Goal: Information Seeking & Learning: Learn about a topic

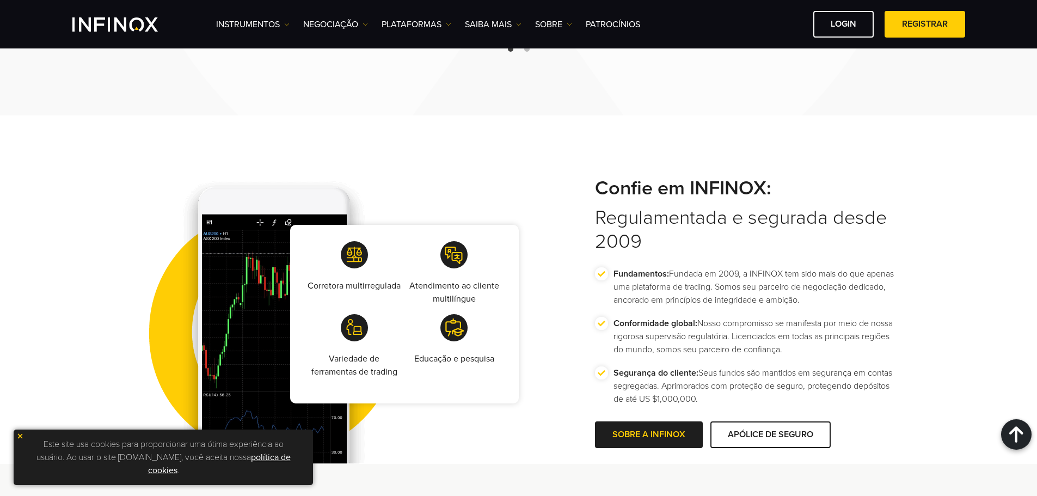
scroll to position [1851, 0]
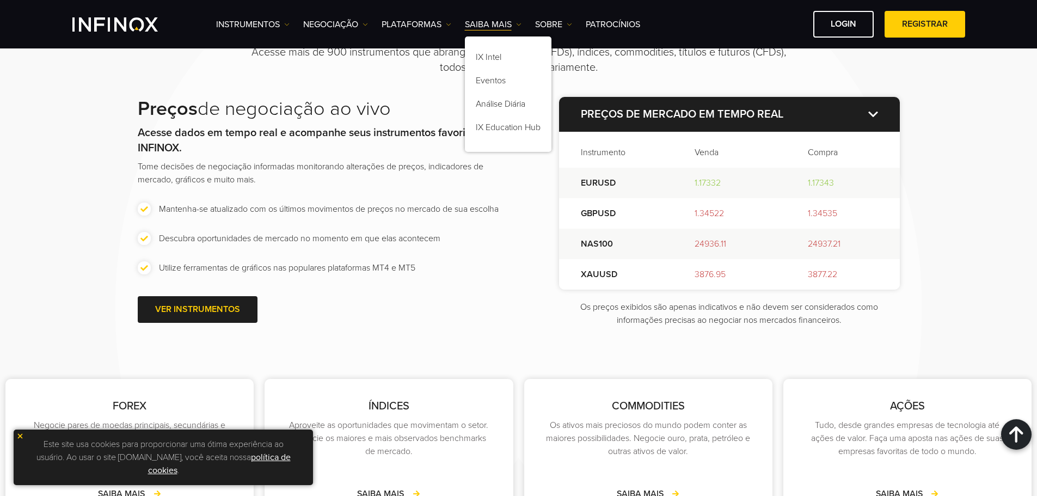
scroll to position [1579, 0]
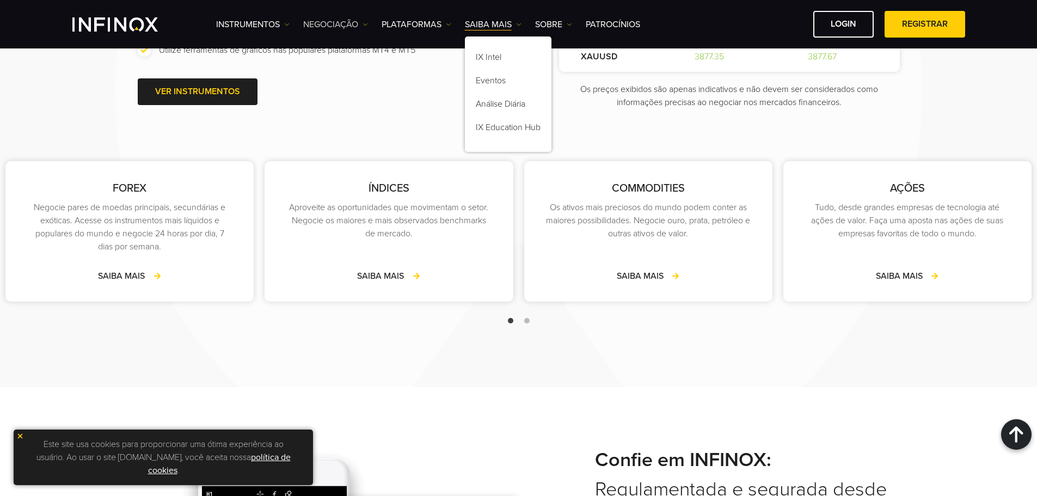
click at [346, 25] on link "NEGOCIAÇÃO" at bounding box center [335, 24] width 65 height 13
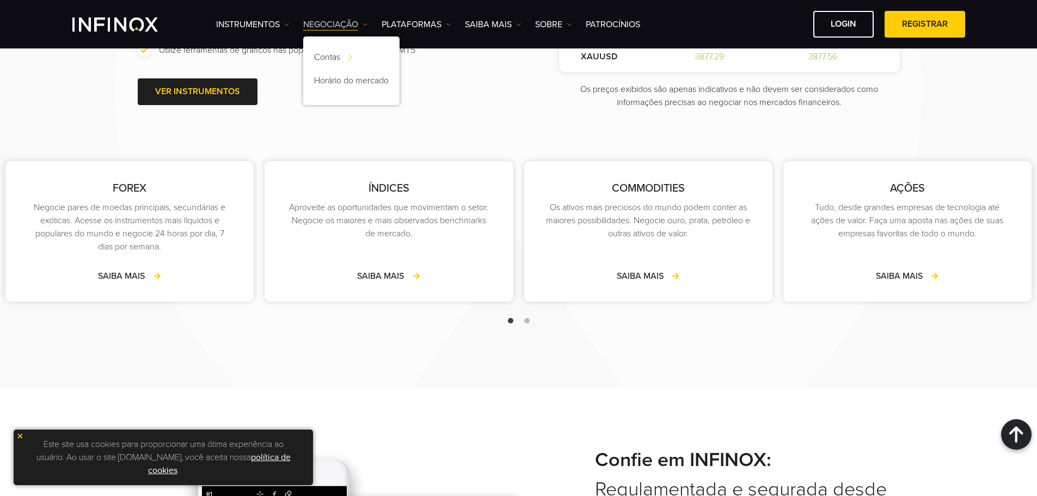
scroll to position [0, 0]
click at [496, 73] on link "Financiamento de contas" at bounding box center [466, 69] width 110 height 22
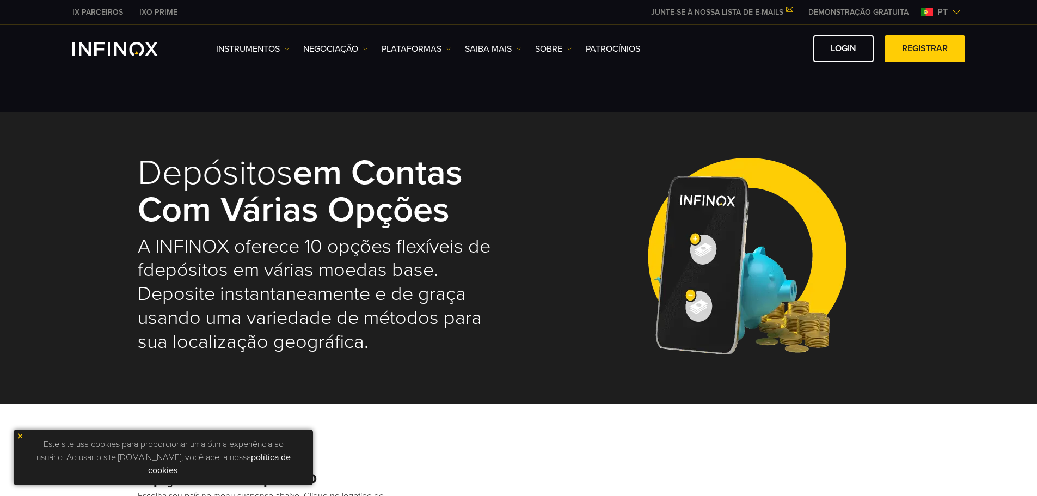
select select "***"
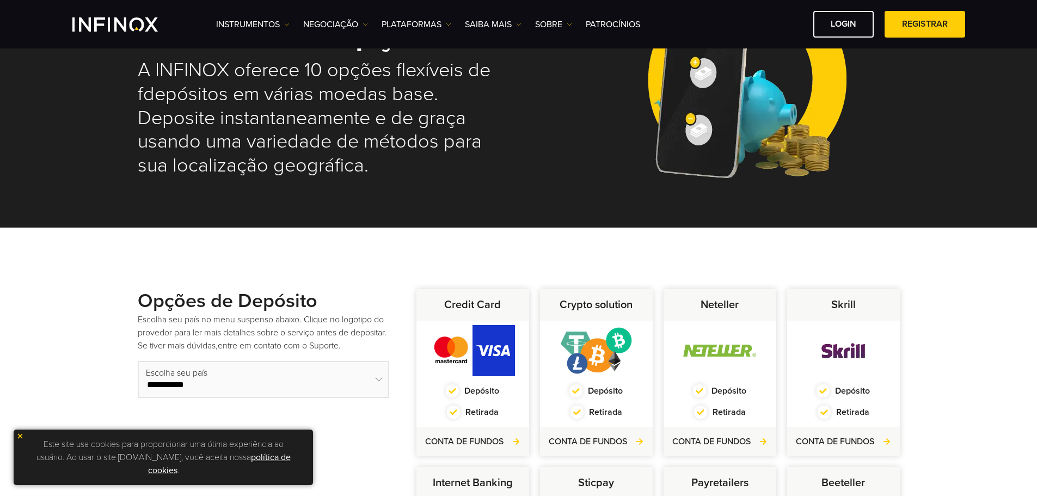
scroll to position [109, 0]
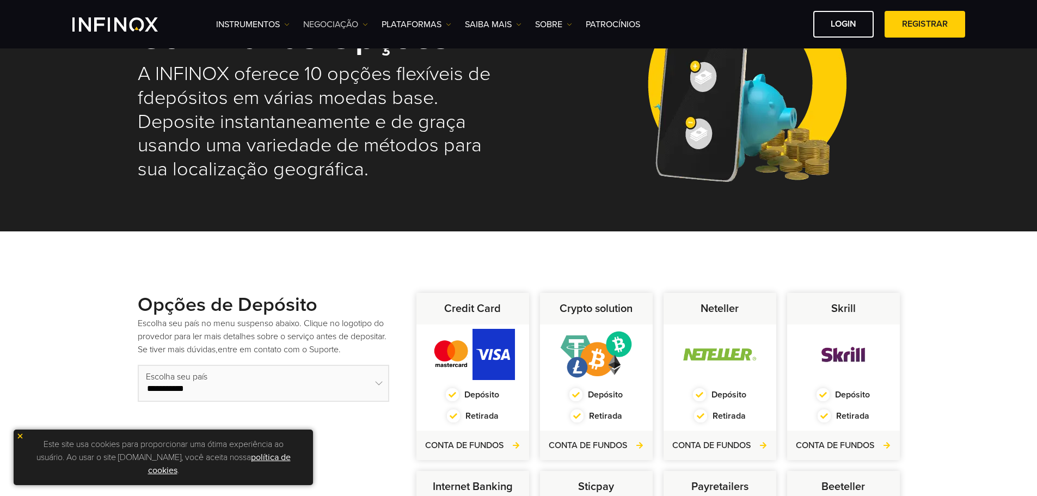
click at [365, 26] on img at bounding box center [365, 24] width 5 height 5
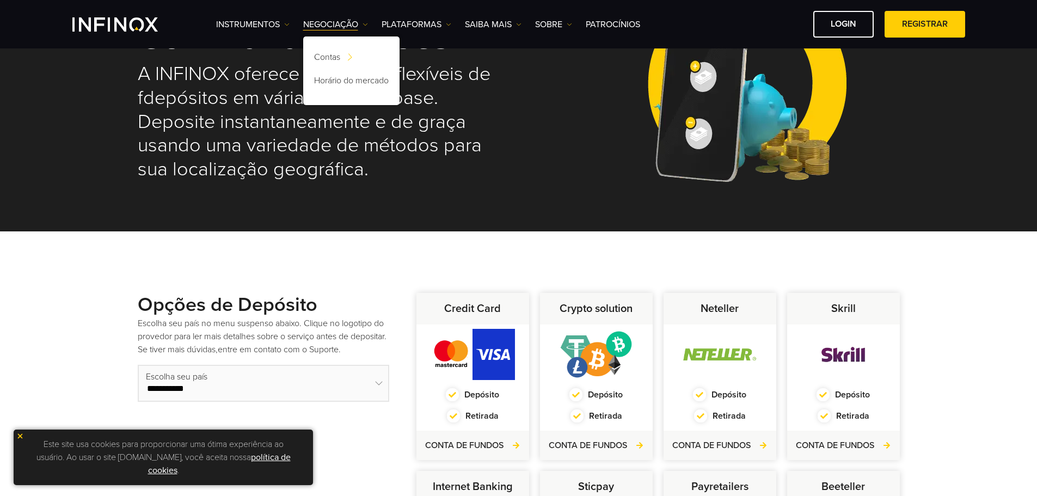
click at [355, 263] on div "**********" at bounding box center [518, 461] width 1037 height 461
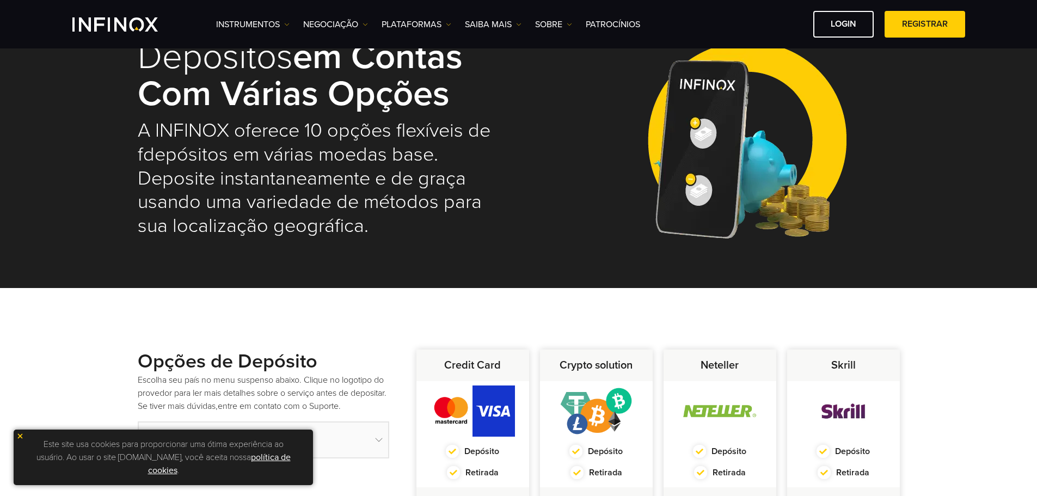
scroll to position [0, 0]
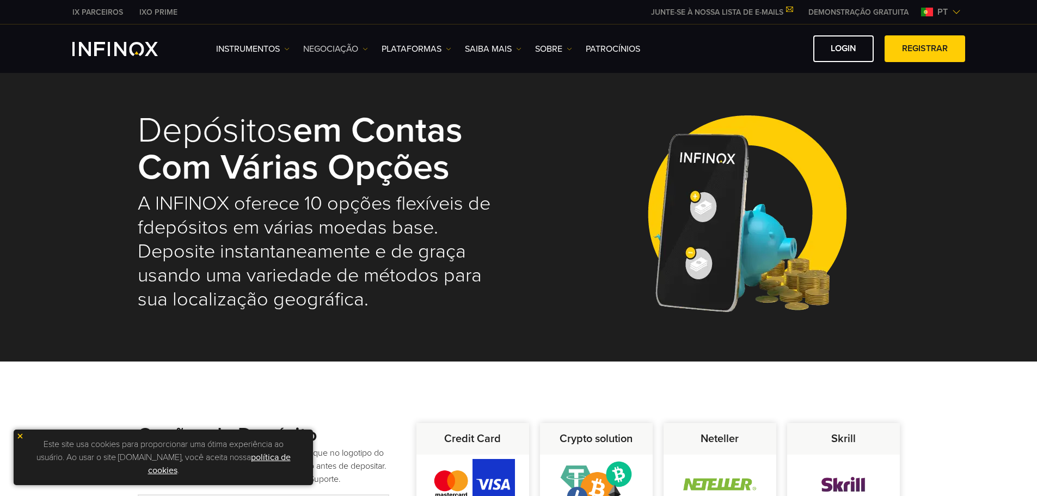
click at [356, 48] on link "NEGOCIAÇÃO" at bounding box center [335, 48] width 65 height 13
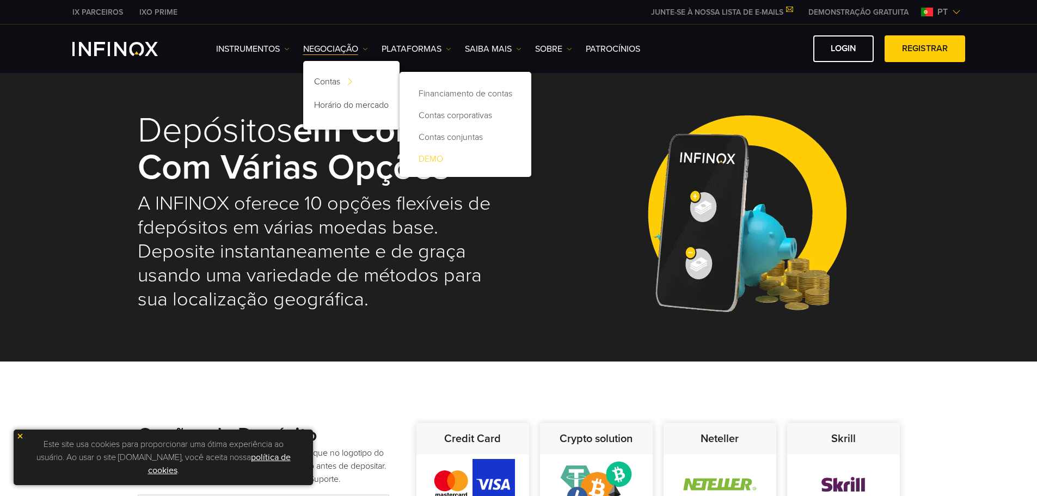
click at [435, 155] on link "DEMO" at bounding box center [466, 159] width 110 height 22
click at [454, 114] on link "Contas corporativas" at bounding box center [466, 116] width 110 height 22
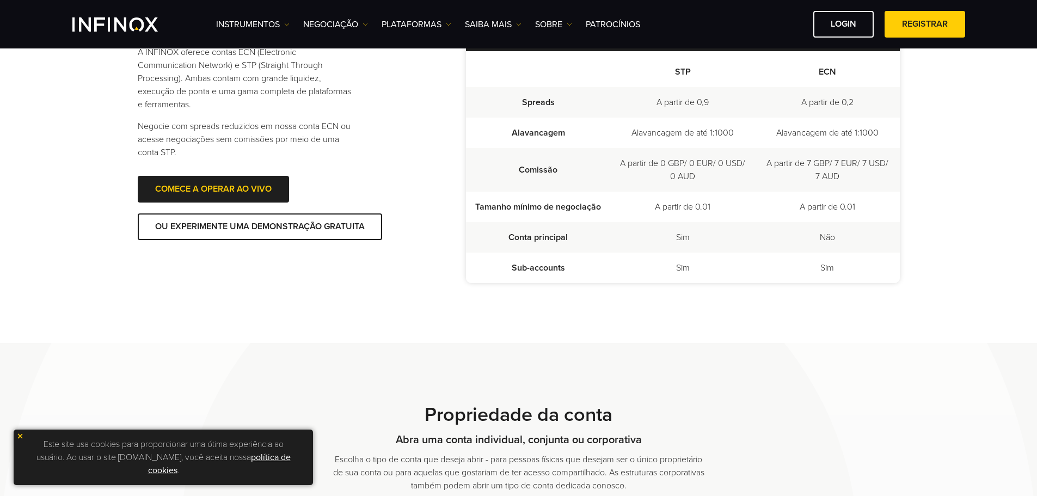
scroll to position [259, 0]
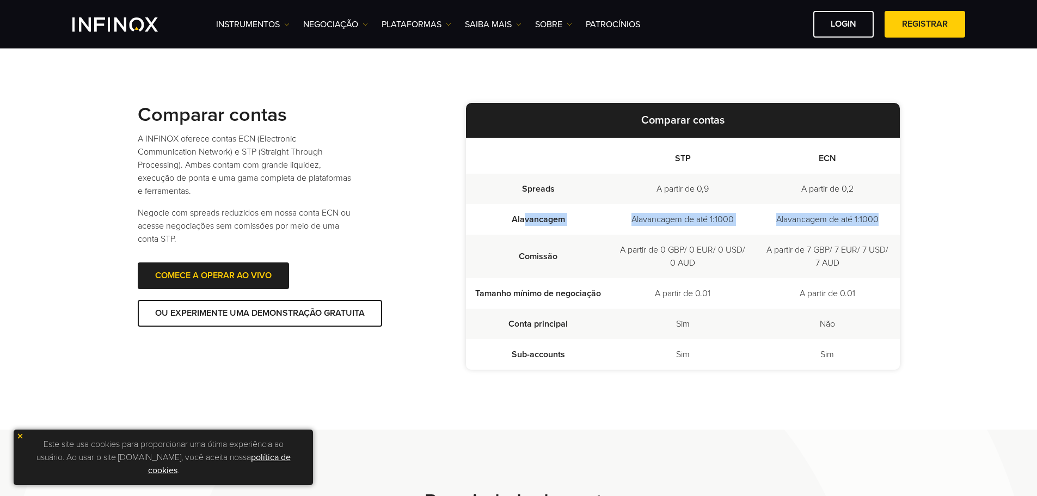
drag, startPoint x: 884, startPoint y: 219, endPoint x: 525, endPoint y: 219, distance: 358.9
click at [525, 219] on tr "Alavancagem Alavancagem de até 1:1000 Alavancagem de até 1:1000" at bounding box center [683, 219] width 434 height 30
click at [638, 256] on td "A partir de 0 GBP/ 0 EUR/ 0 USD/ 0 AUD" at bounding box center [682, 257] width 145 height 44
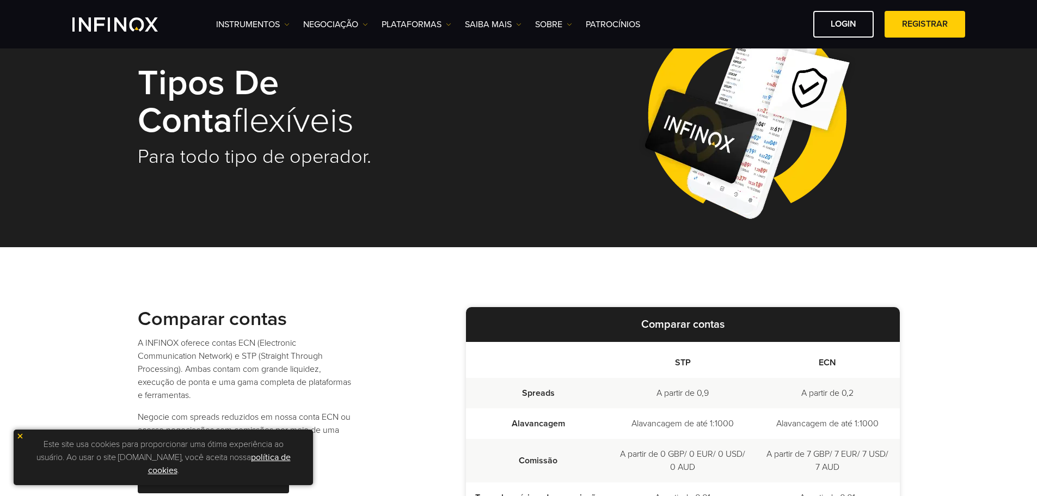
scroll to position [0, 0]
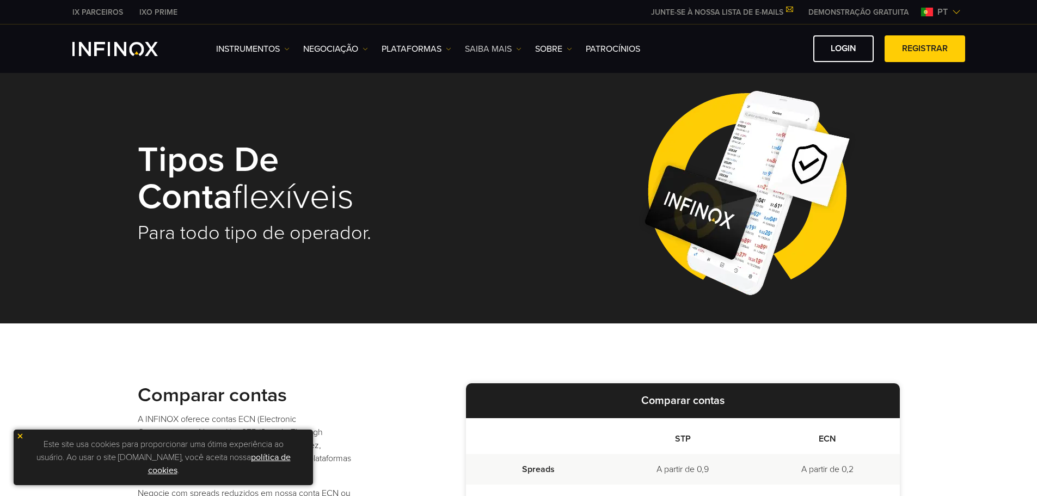
click at [505, 50] on link "Saiba mais" at bounding box center [493, 48] width 57 height 13
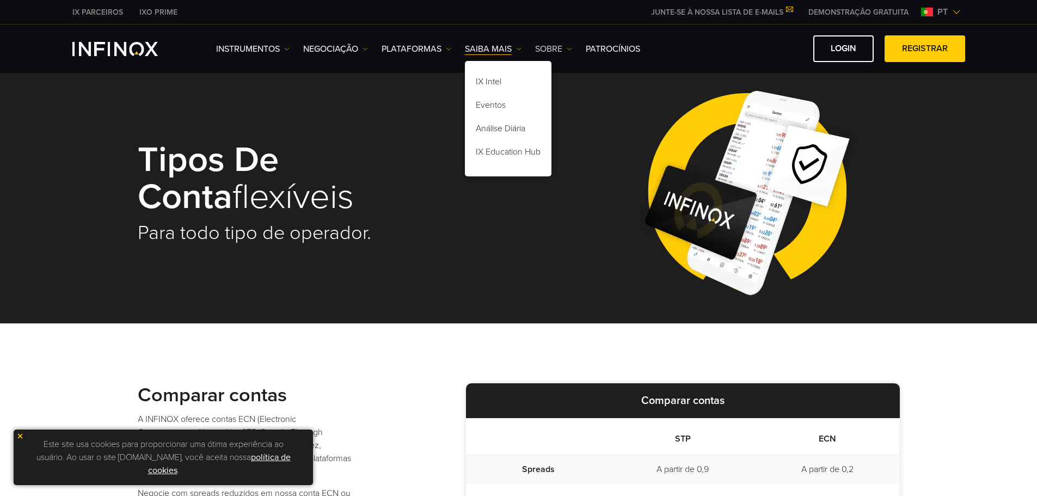
click at [557, 47] on link "SOBRE" at bounding box center [553, 48] width 37 height 13
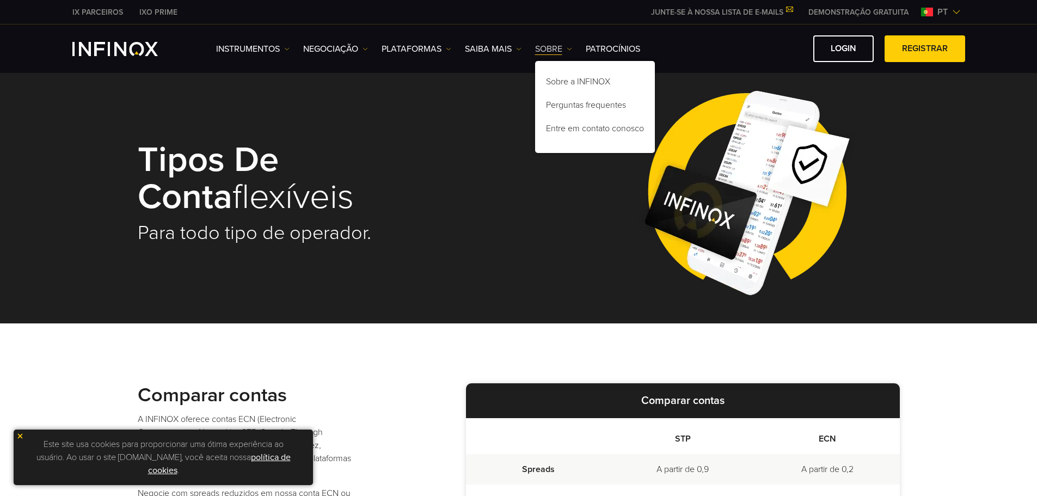
click at [560, 46] on link "SOBRE" at bounding box center [553, 48] width 37 height 13
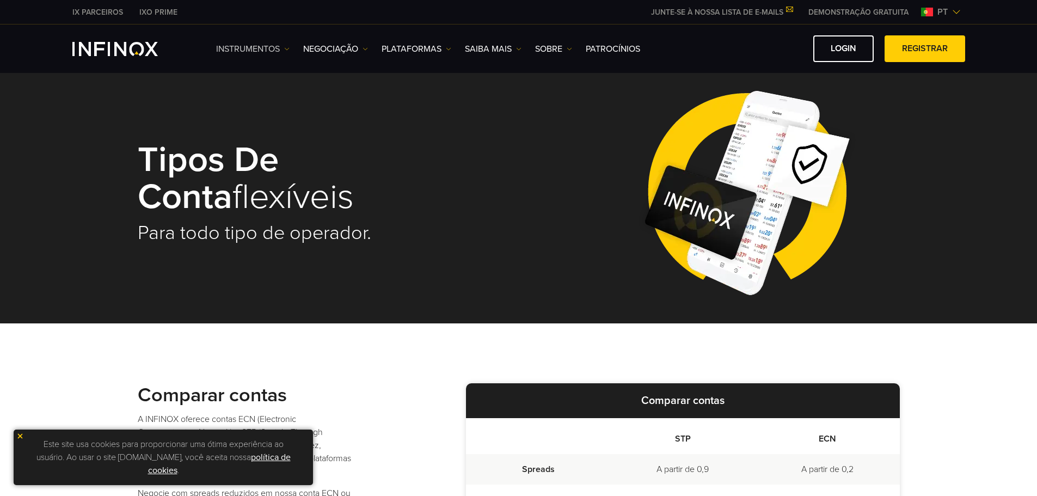
click at [262, 50] on link "Instrumentos" at bounding box center [253, 48] width 74 height 13
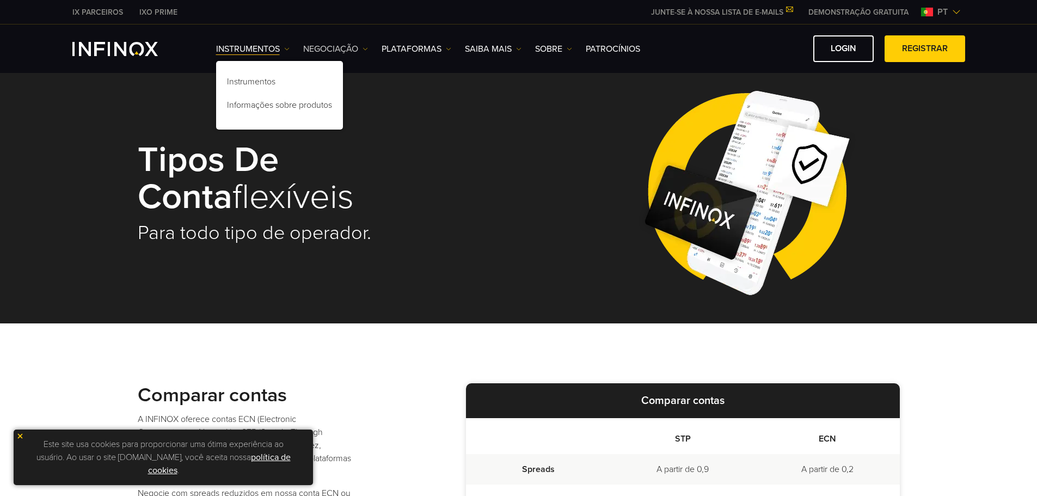
click at [335, 48] on link "NEGOCIAÇÃO" at bounding box center [335, 48] width 65 height 13
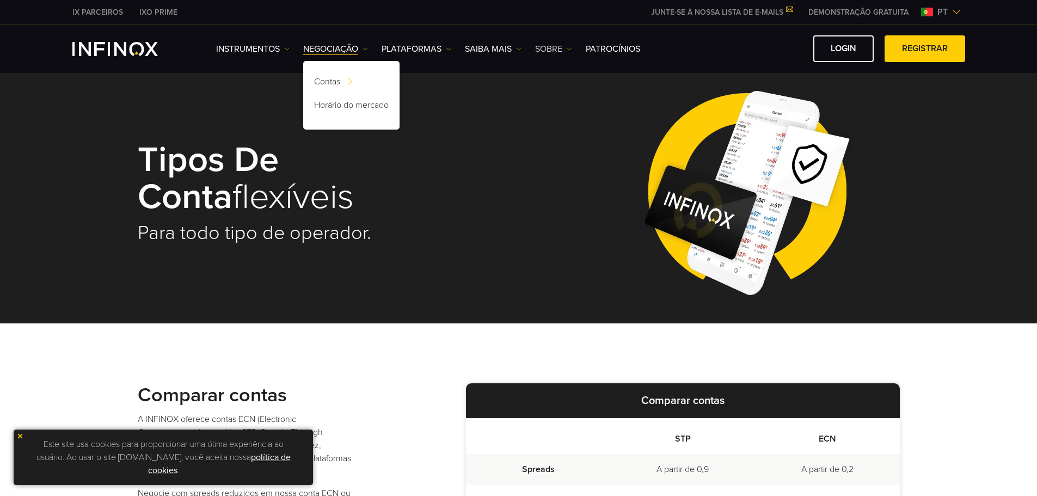
click at [548, 49] on link "SOBRE" at bounding box center [553, 48] width 37 height 13
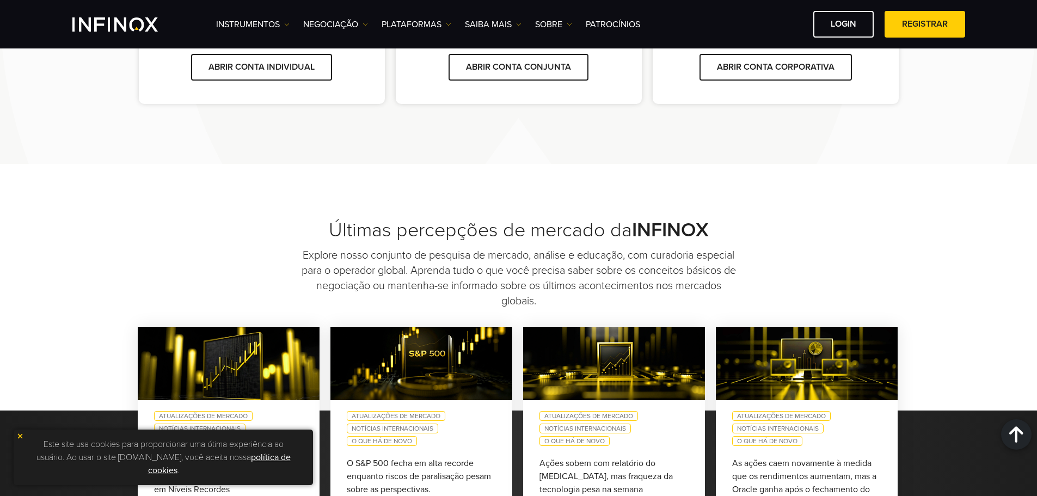
scroll to position [695, 0]
